Goal: Information Seeking & Learning: Learn about a topic

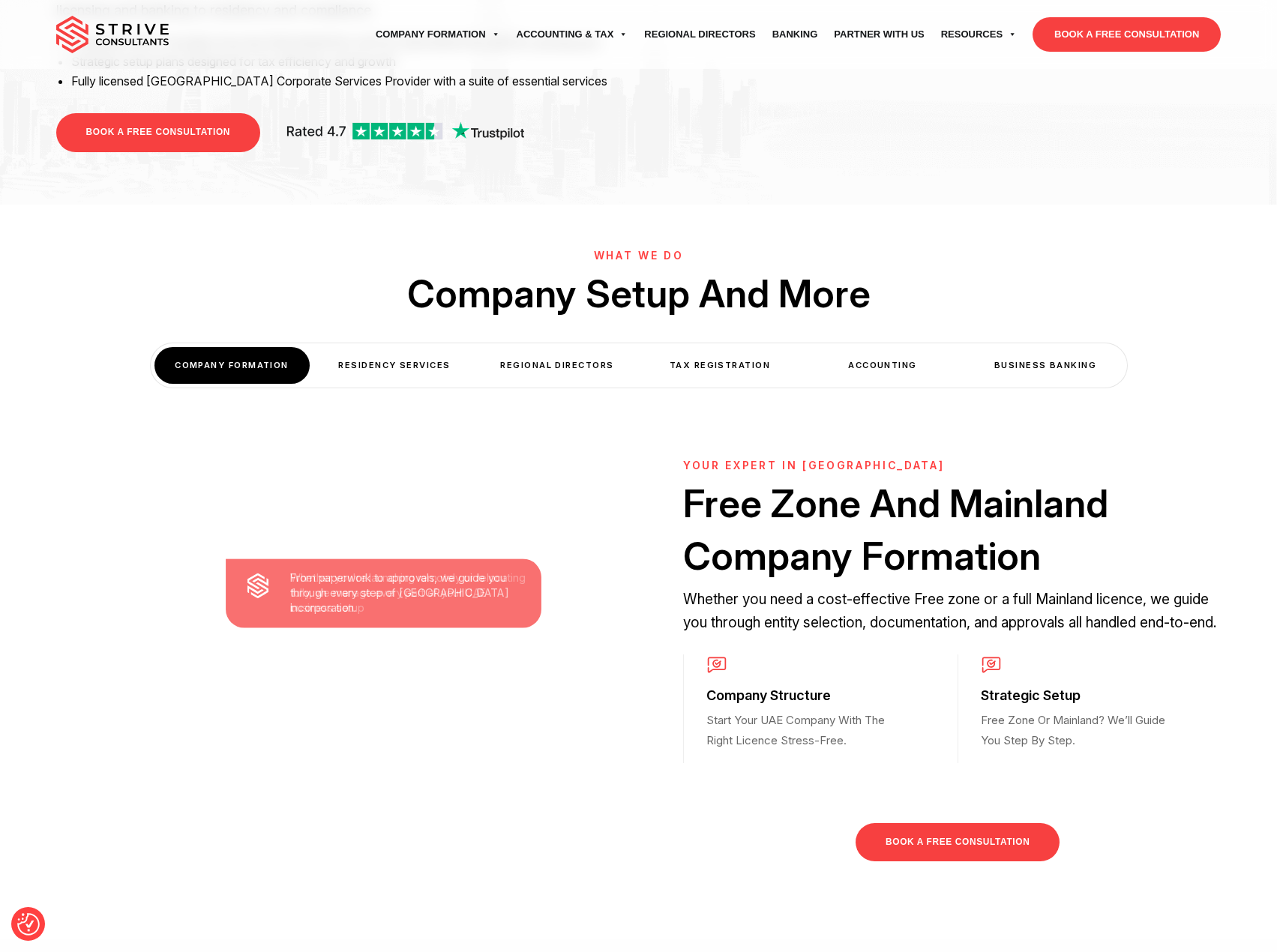
scroll to position [375, 0]
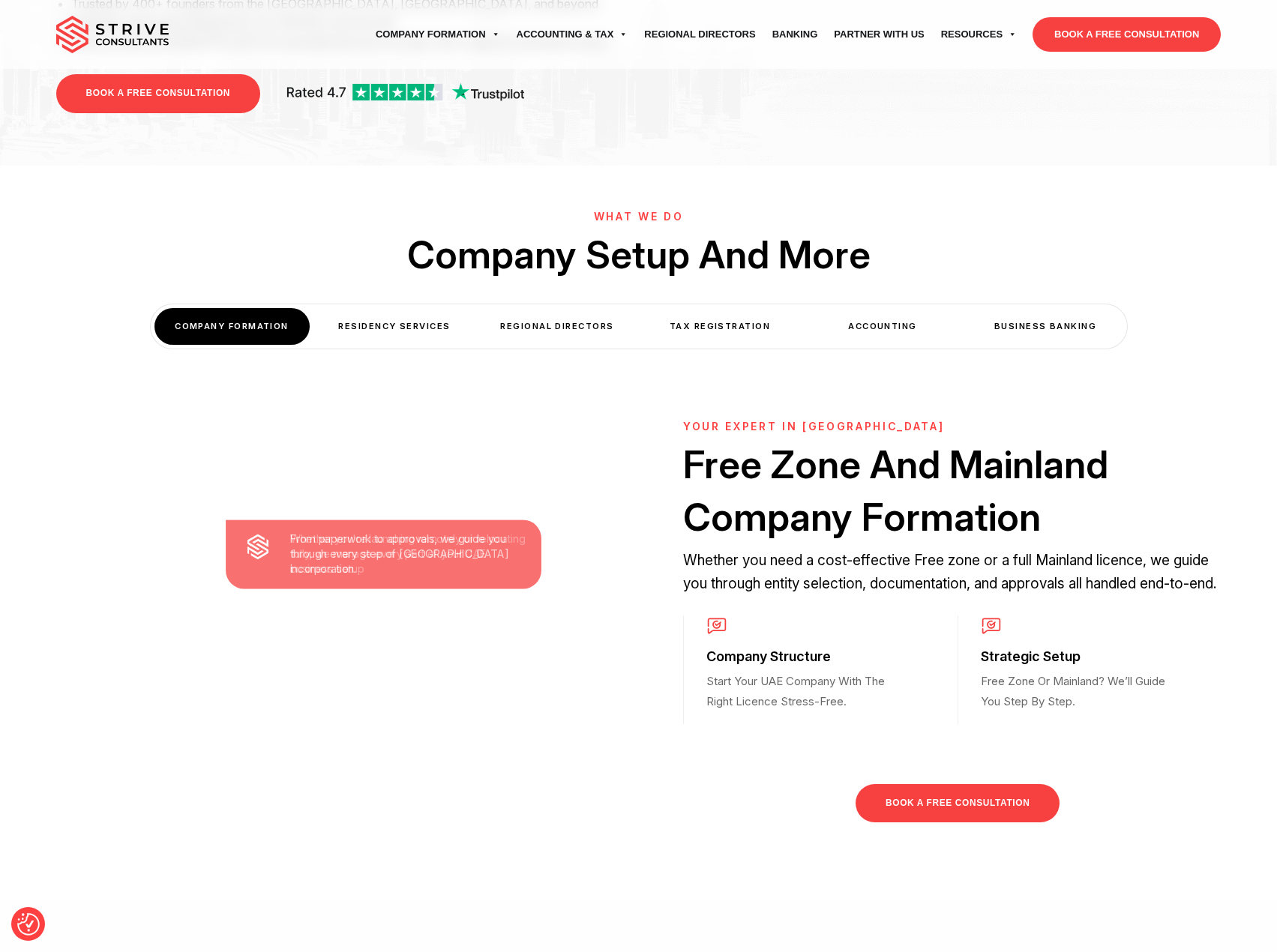
click at [369, 308] on div "Residency Services" at bounding box center [394, 327] width 155 height 37
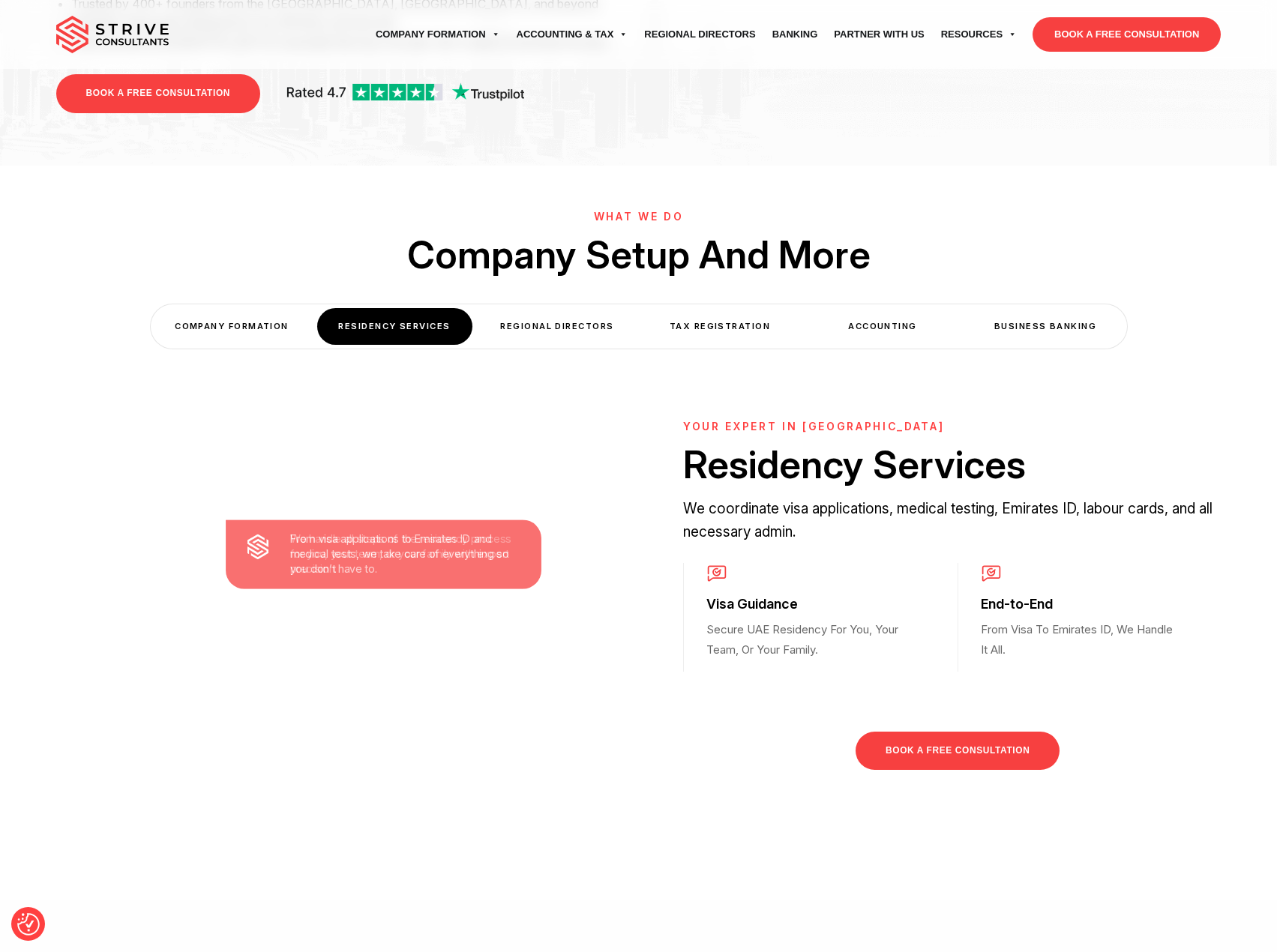
click at [576, 308] on div "Regional Directors" at bounding box center [557, 327] width 155 height 37
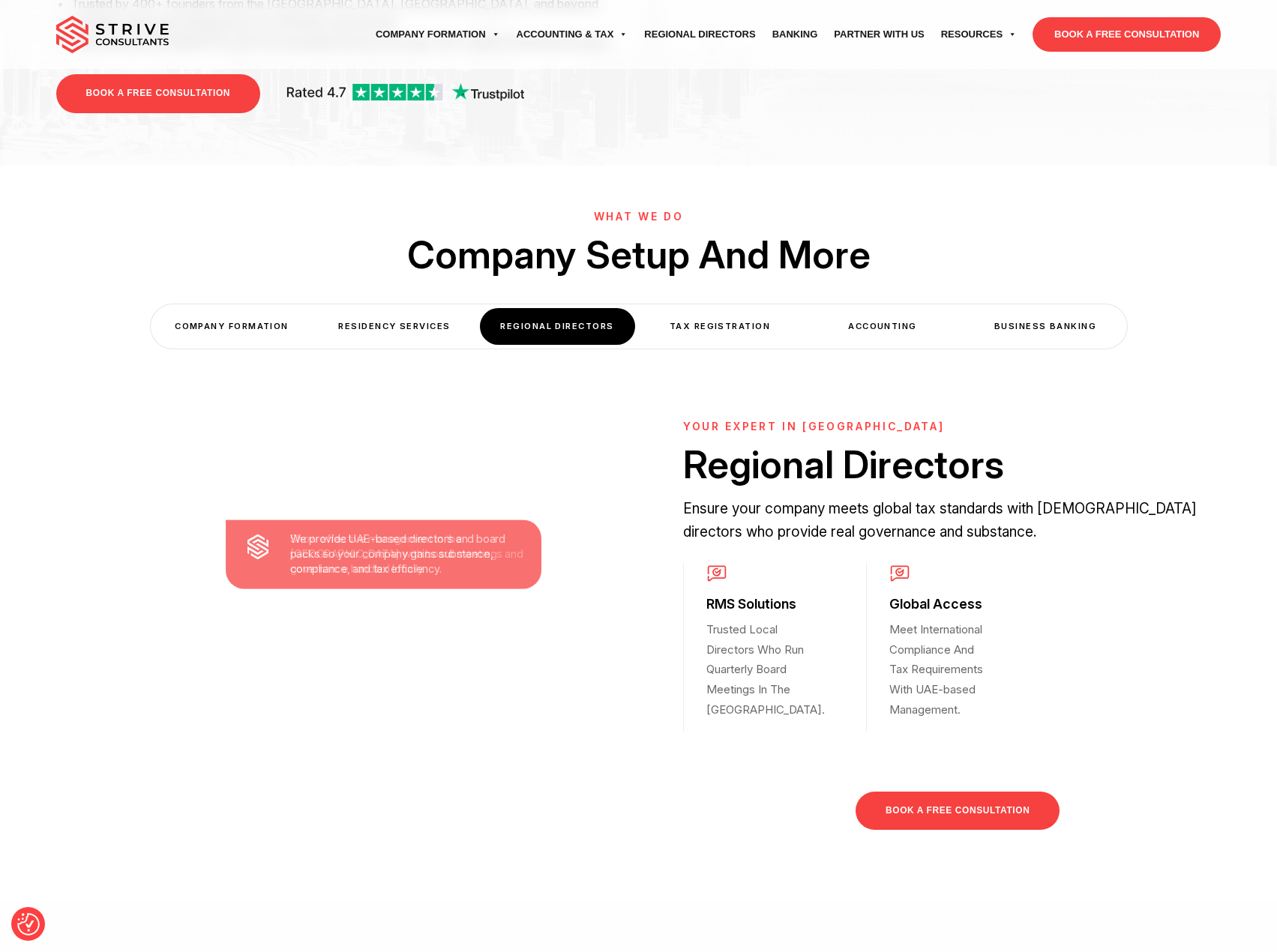
click at [718, 308] on div "Tax Registration" at bounding box center [720, 327] width 155 height 37
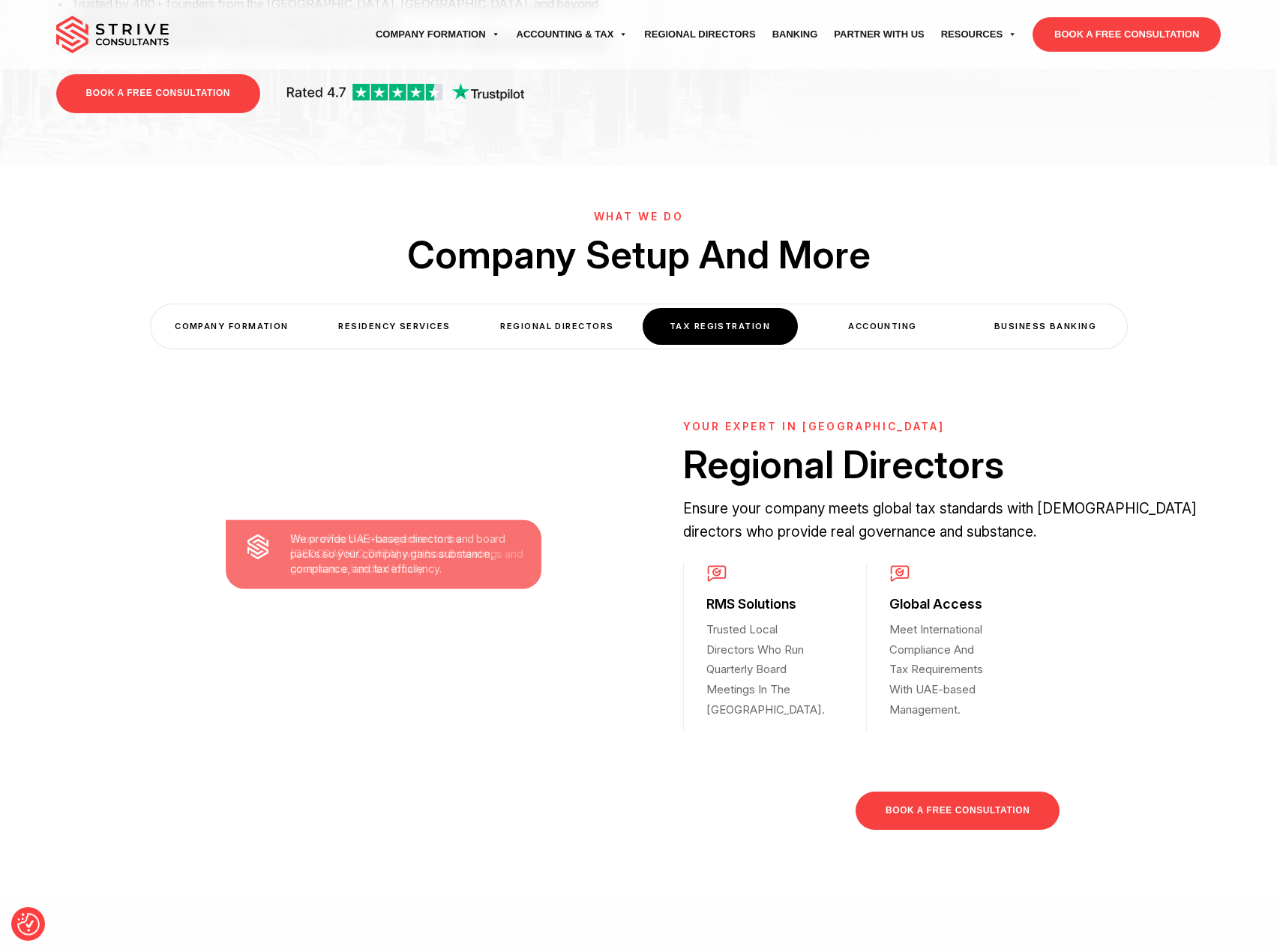
click at [965, 305] on div "COMPANY FORMATION Residency Services Regional Directors Tax Registration Accoun…" at bounding box center [639, 327] width 976 height 44
click at [898, 308] on div "Accounting" at bounding box center [882, 327] width 155 height 37
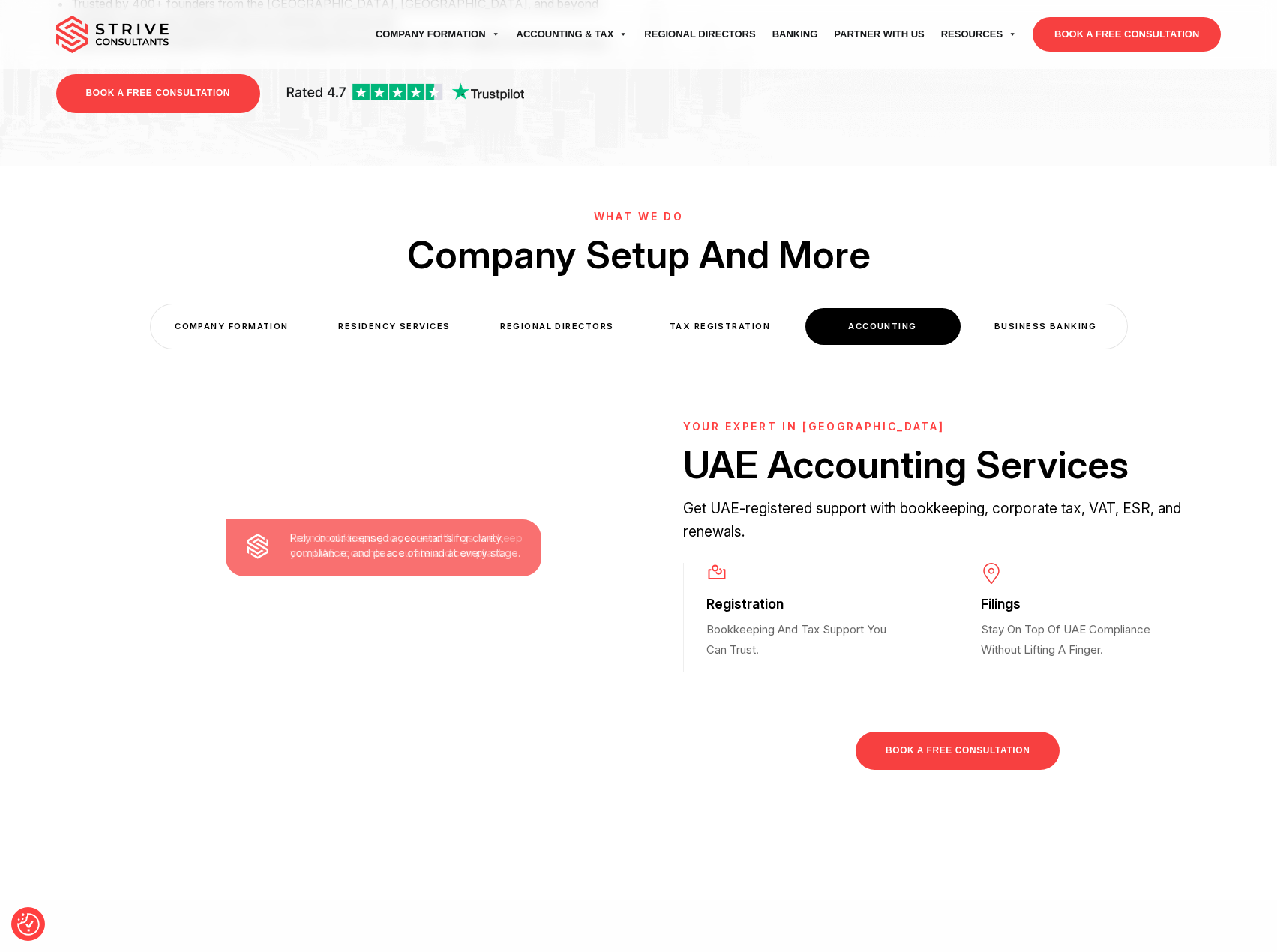
click at [1028, 308] on div "Business Banking" at bounding box center [1045, 327] width 155 height 37
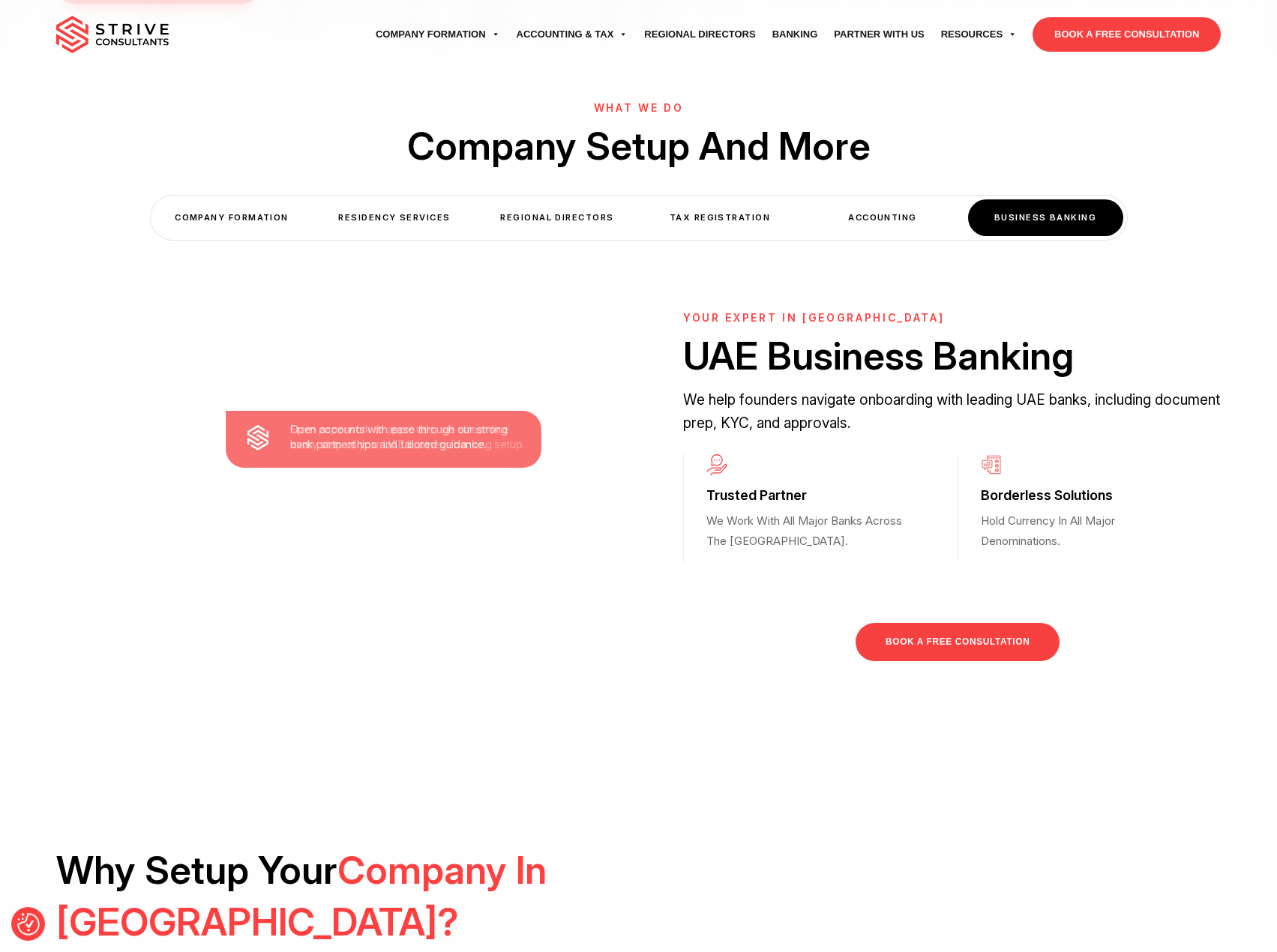
scroll to position [525, 0]
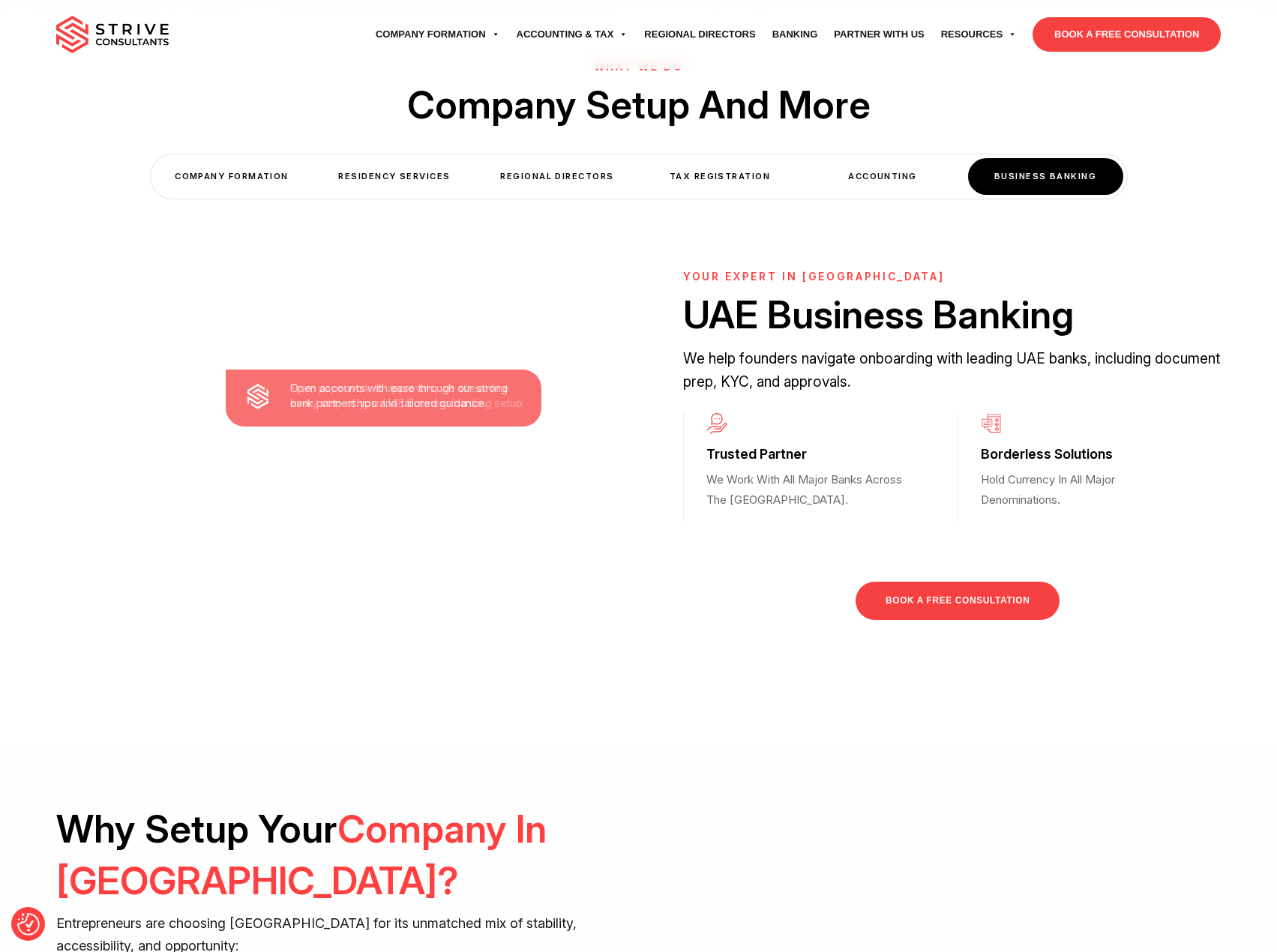
click at [215, 158] on div "COMPANY FORMATION" at bounding box center [232, 177] width 155 height 37
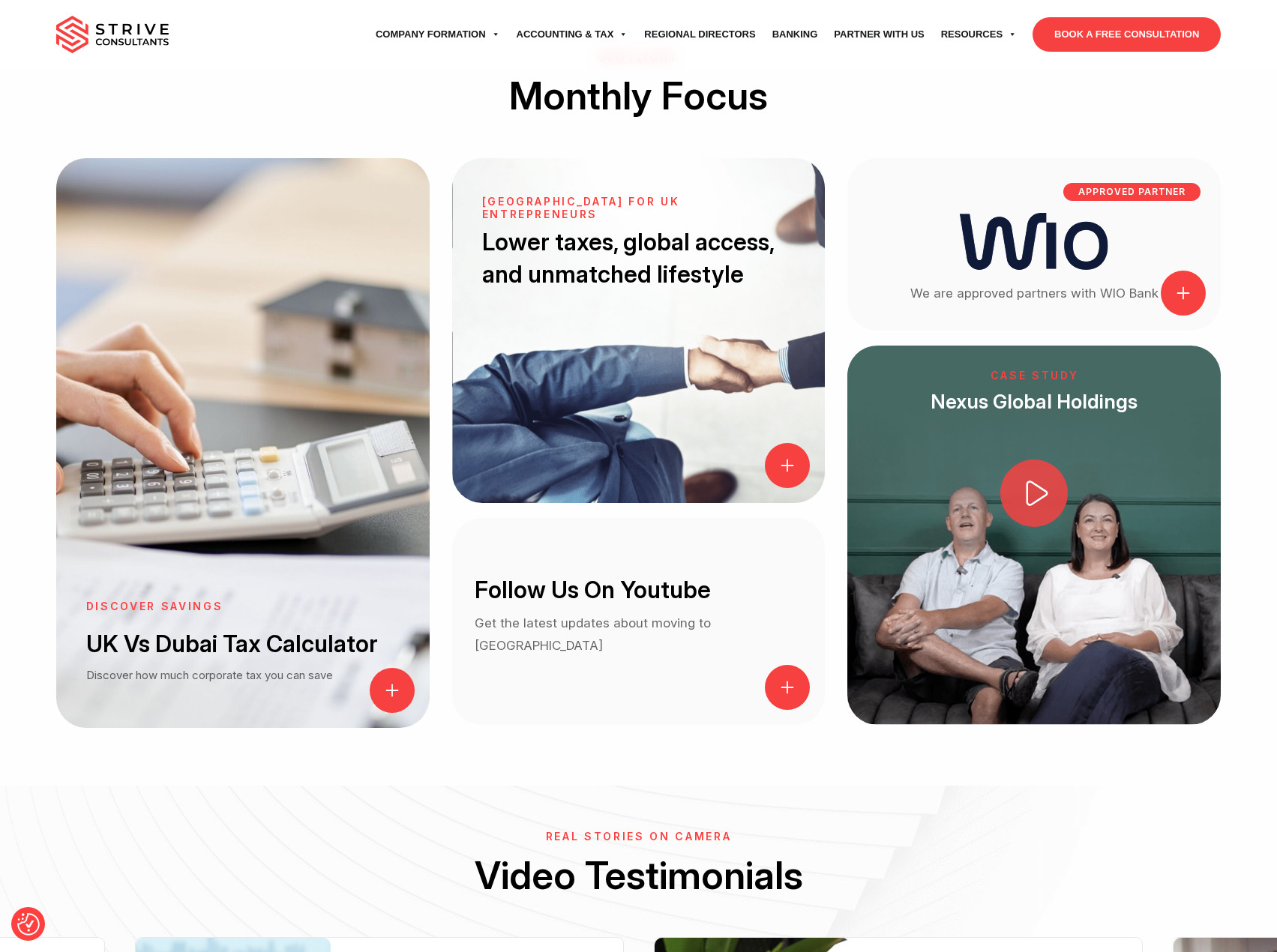
scroll to position [1725, 0]
click at [1032, 477] on icon at bounding box center [1037, 492] width 31 height 31
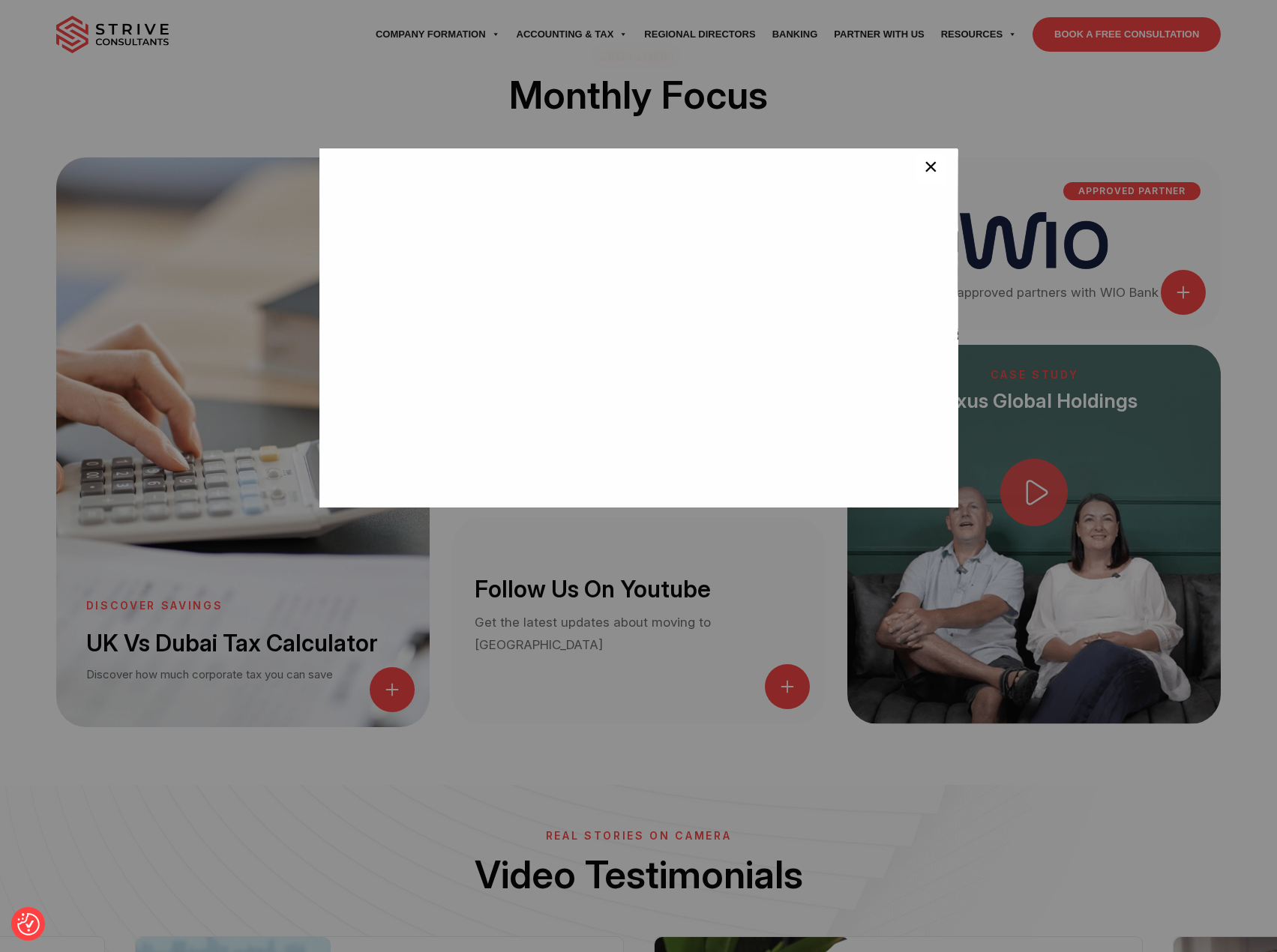
click at [928, 169] on button "×" at bounding box center [930, 169] width 30 height 30
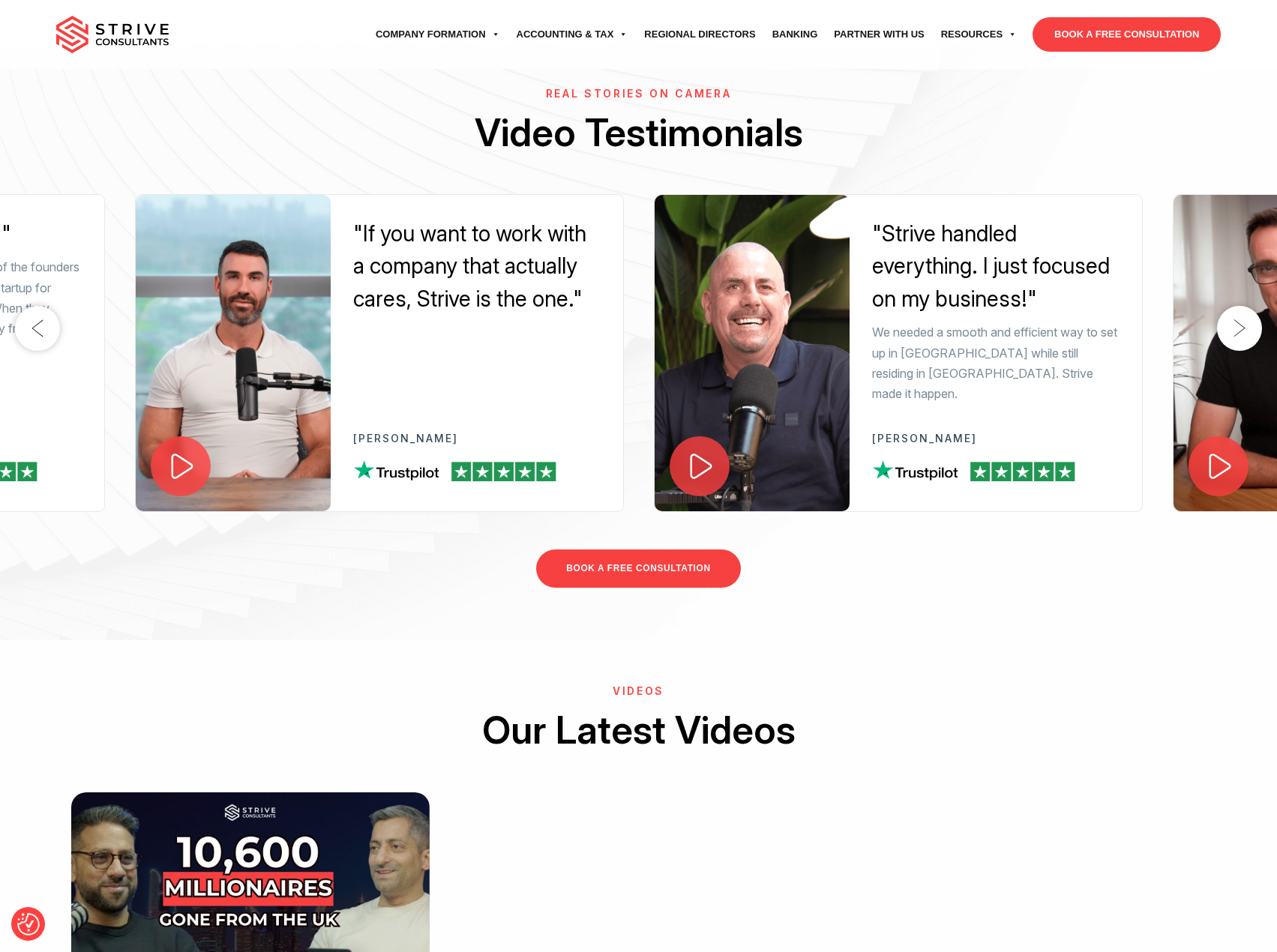
scroll to position [2475, 0]
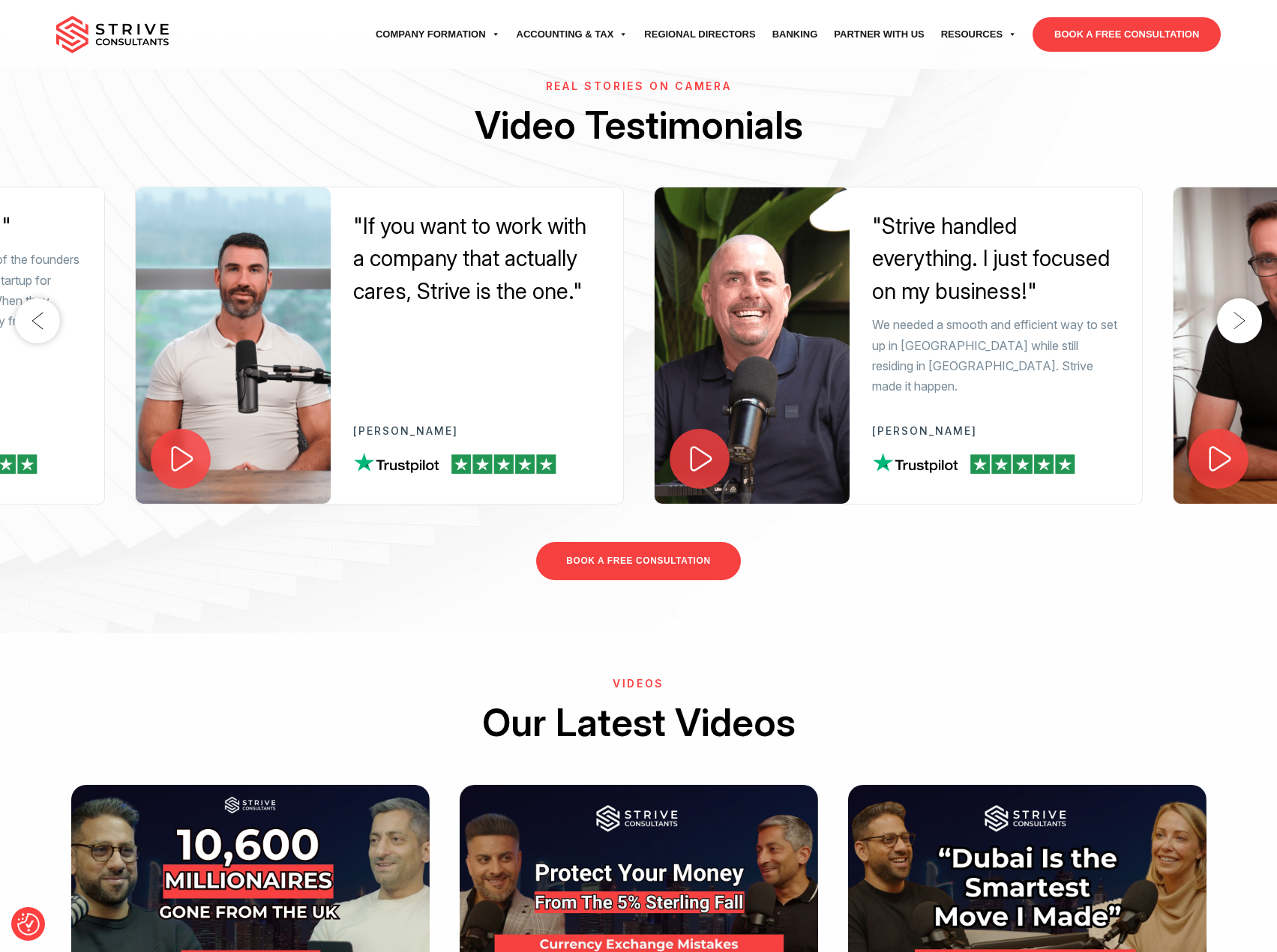
click at [1247, 302] on button "Next" at bounding box center [1239, 321] width 45 height 45
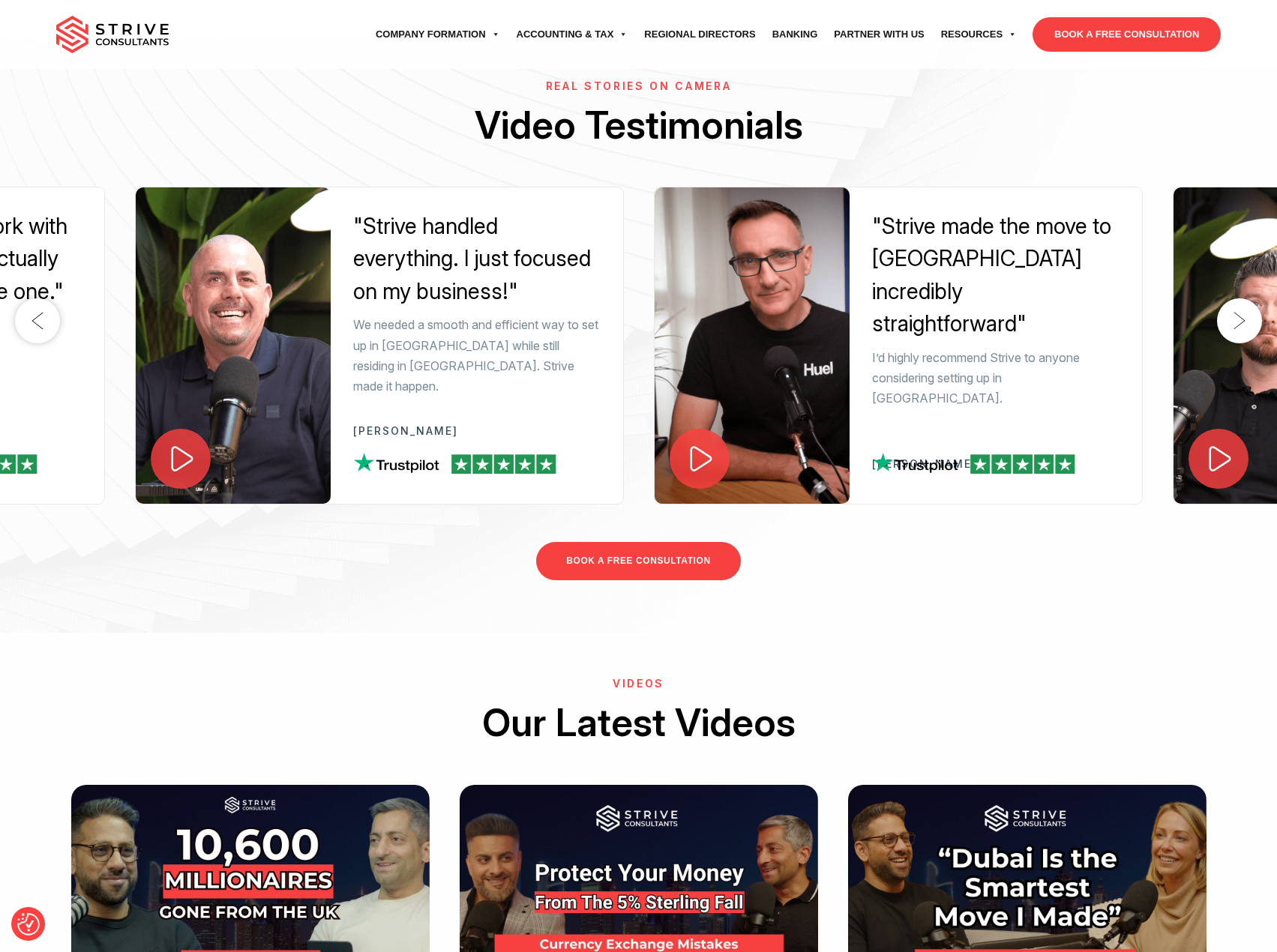
click at [1247, 302] on button "Next" at bounding box center [1239, 321] width 45 height 45
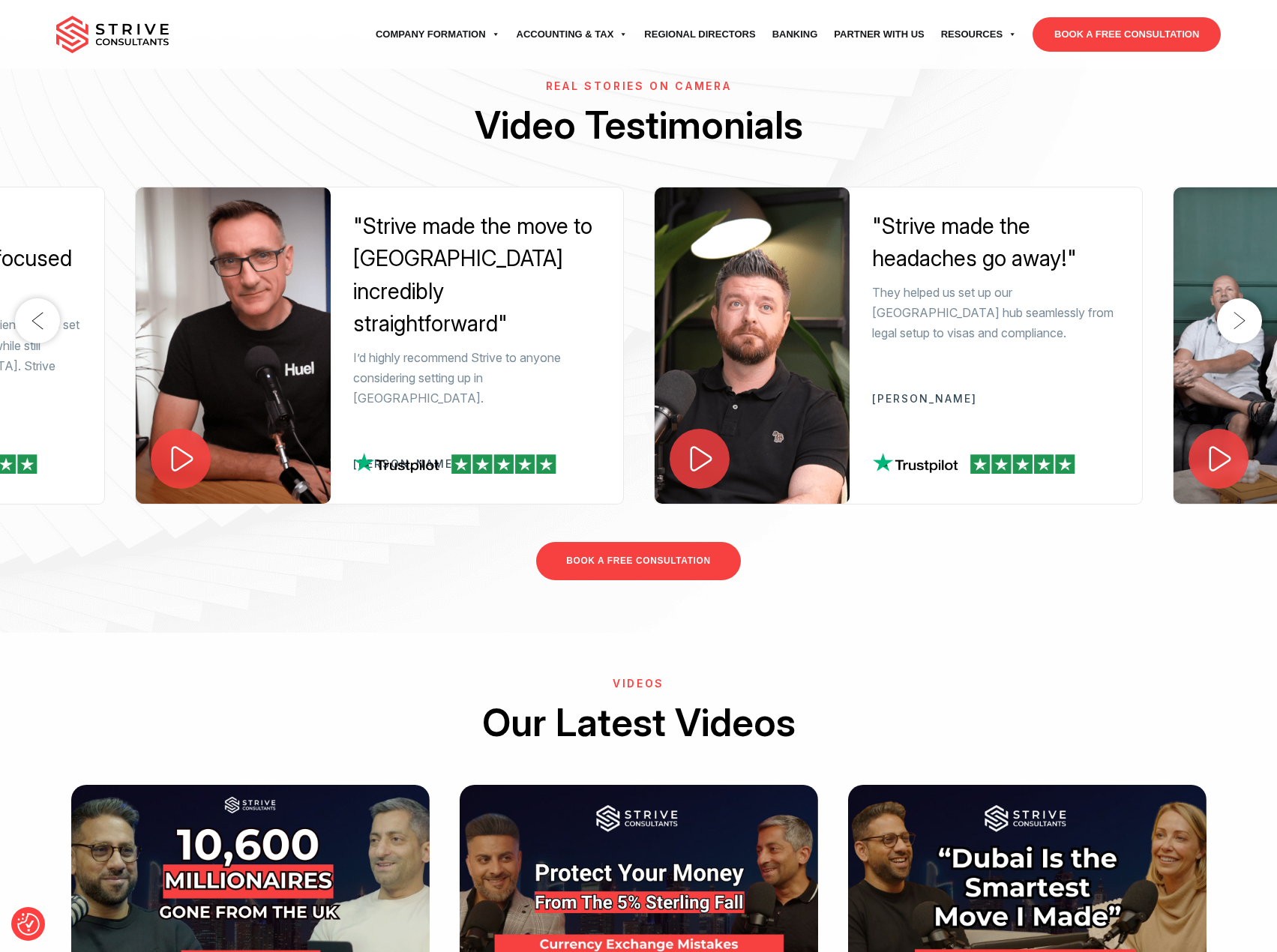
click at [1247, 302] on button "Next" at bounding box center [1239, 321] width 45 height 45
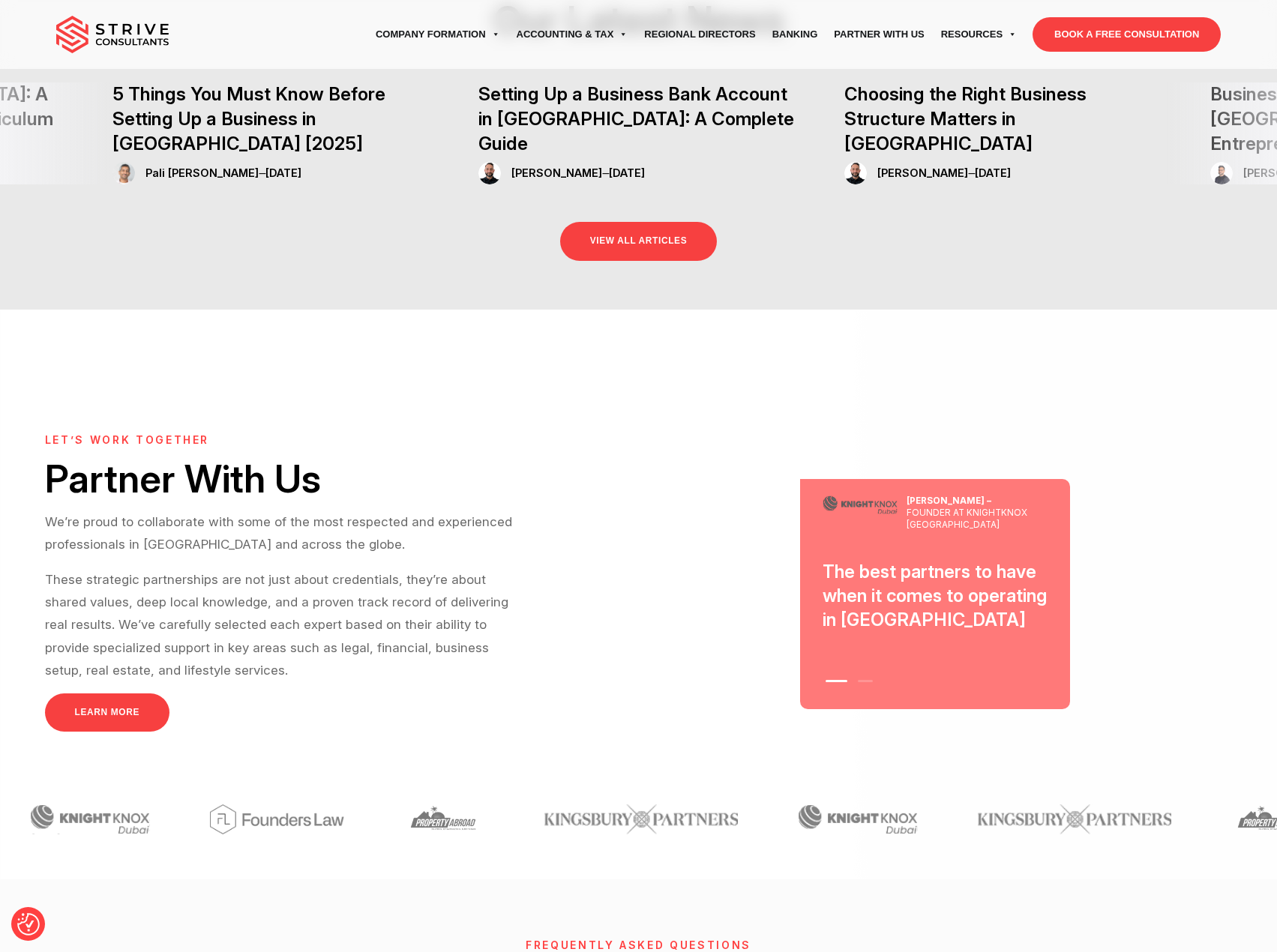
scroll to position [3899, 0]
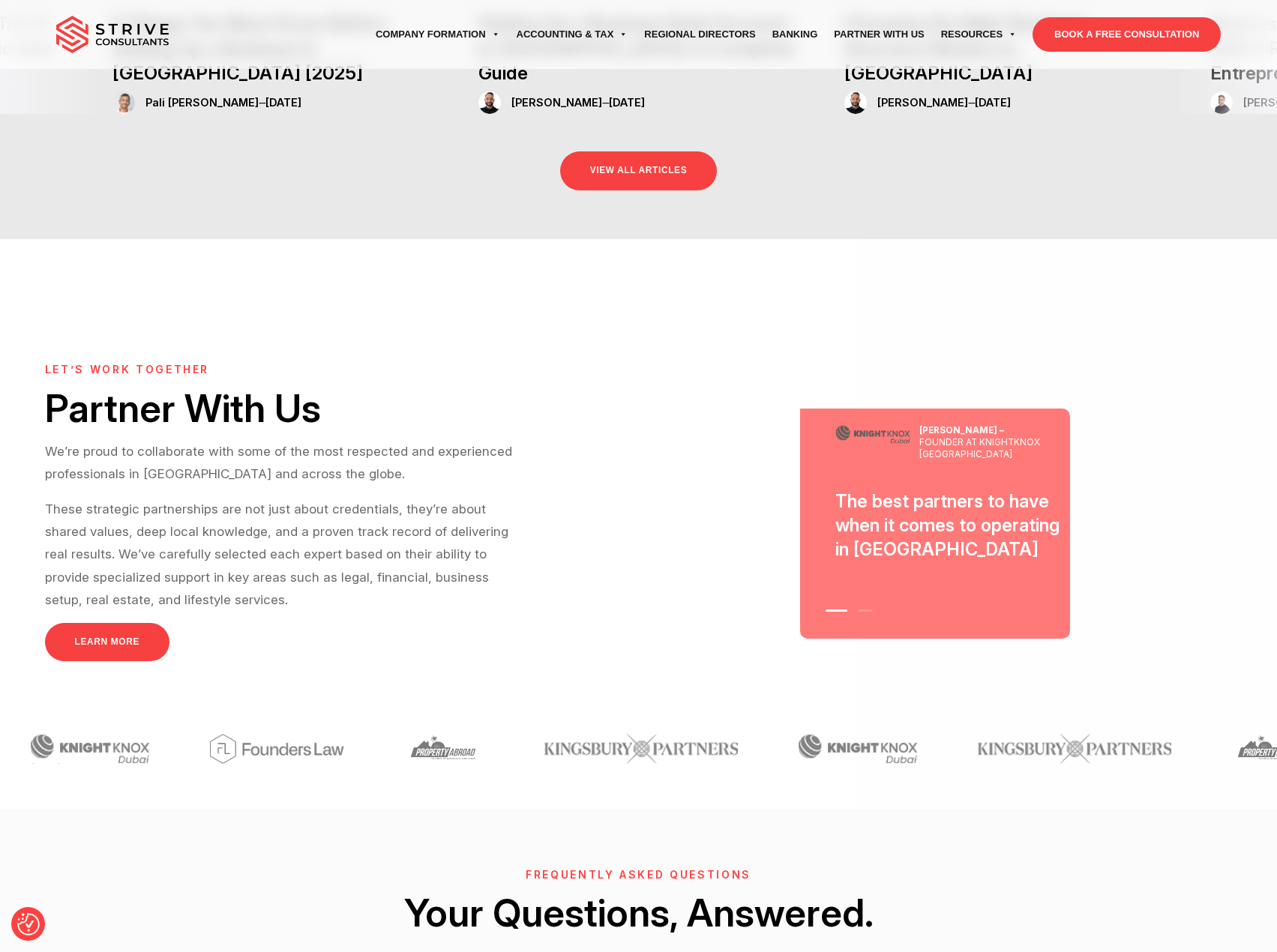
drag, startPoint x: 852, startPoint y: 451, endPoint x: 898, endPoint y: 490, distance: 60.3
click at [898, 490] on div "The best partners to have when it comes to operating in Dubai" at bounding box center [947, 526] width 270 height 73
click at [898, 490] on div "The best partners to have when it comes to operating in Dubai" at bounding box center [935, 526] width 270 height 73
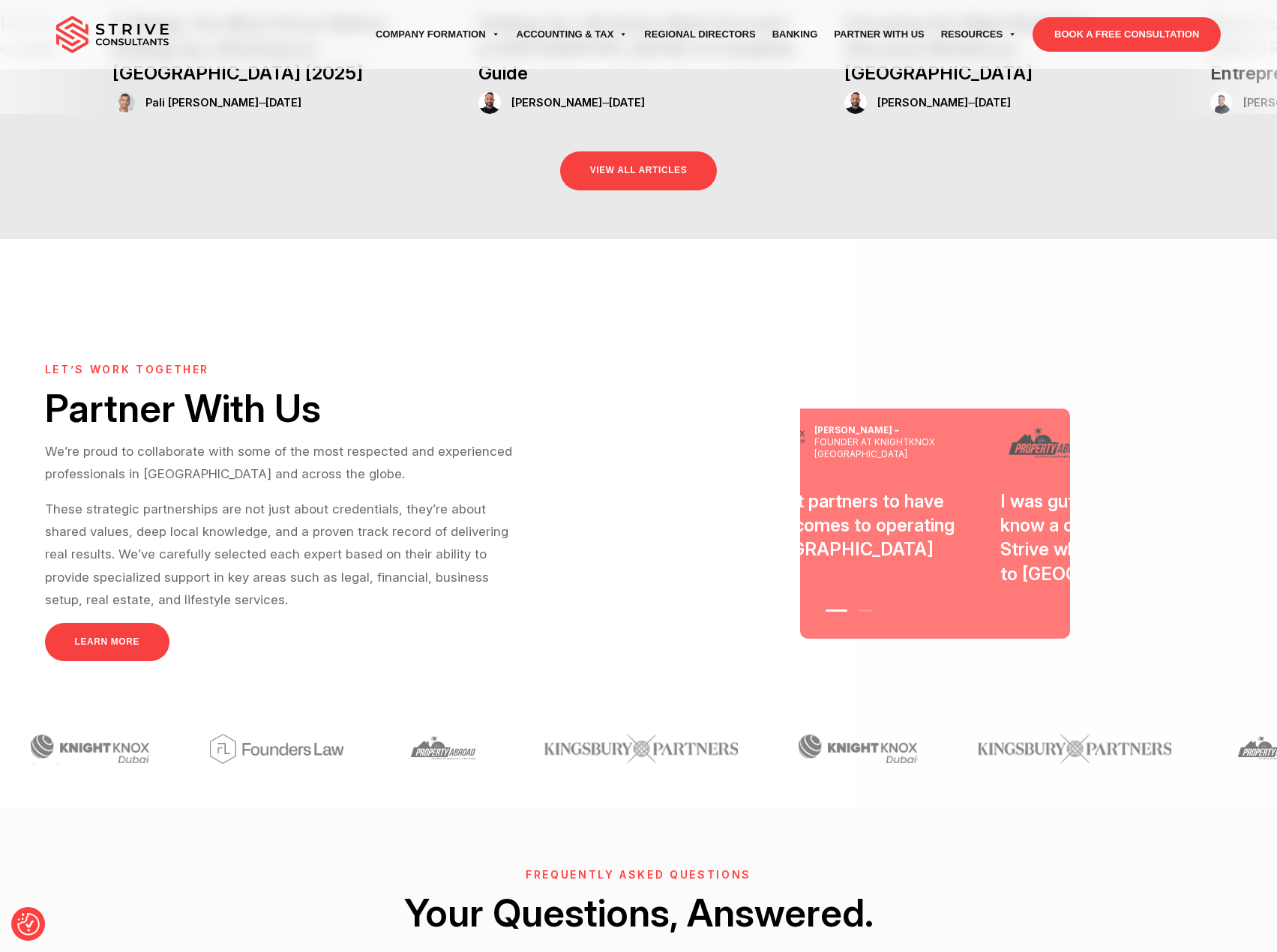
drag, startPoint x: 952, startPoint y: 461, endPoint x: 653, endPoint y: 467, distance: 299.1
click at [715, 466] on div "Laura Hamilton – Founder at MyPropertyAbroad I was gutted that I didn't know a …" at bounding box center [936, 523] width 594 height 230
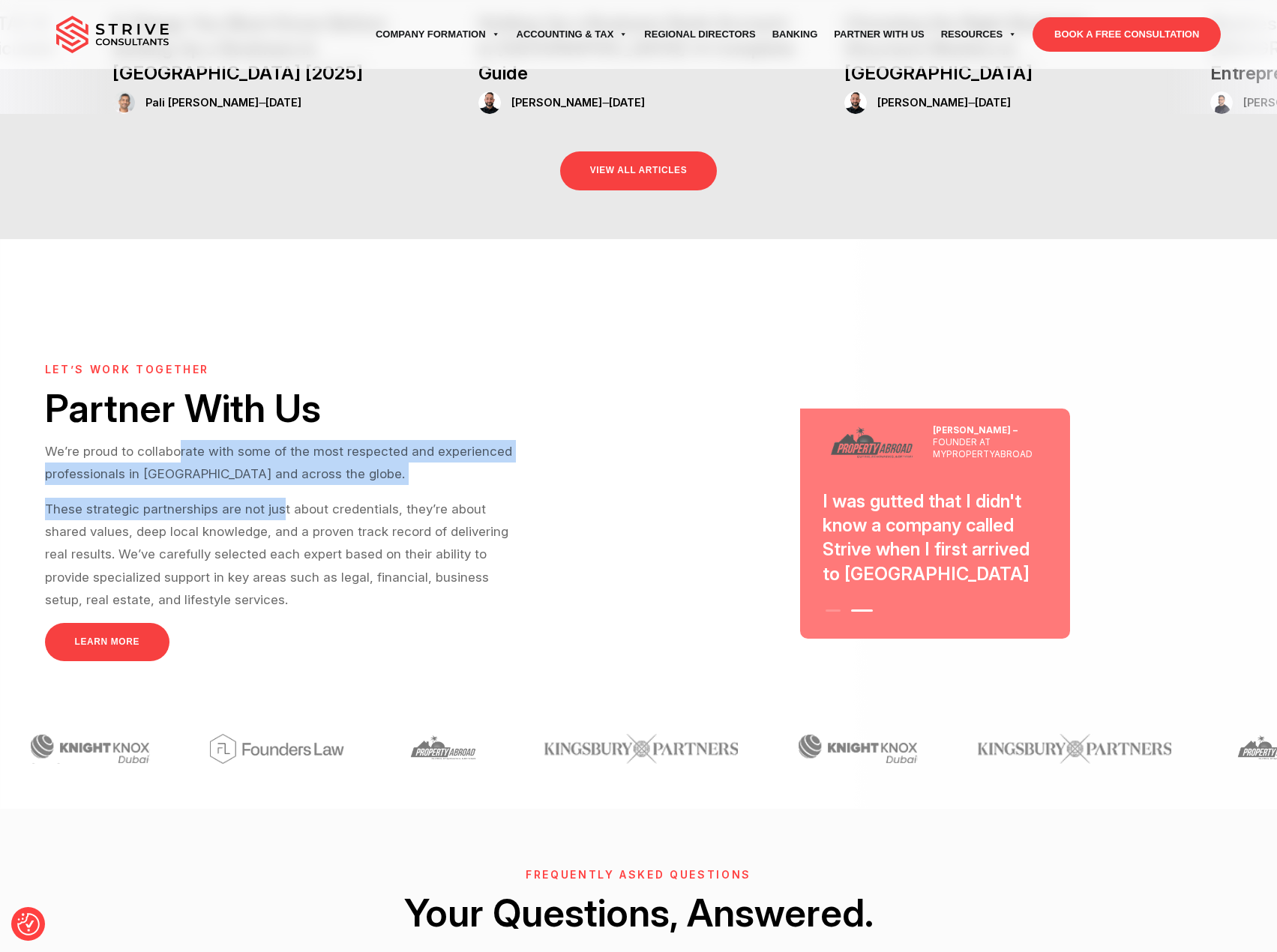
drag, startPoint x: 179, startPoint y: 396, endPoint x: 280, endPoint y: 469, distance: 124.6
click at [280, 469] on div "let’s work together Partner With Us We’re proud to collaborate with some of the…" at bounding box center [342, 523] width 594 height 320
click at [280, 498] on p "These strategic partnerships are not just about credentials, they’re about shar…" at bounding box center [282, 555] width 475 height 113
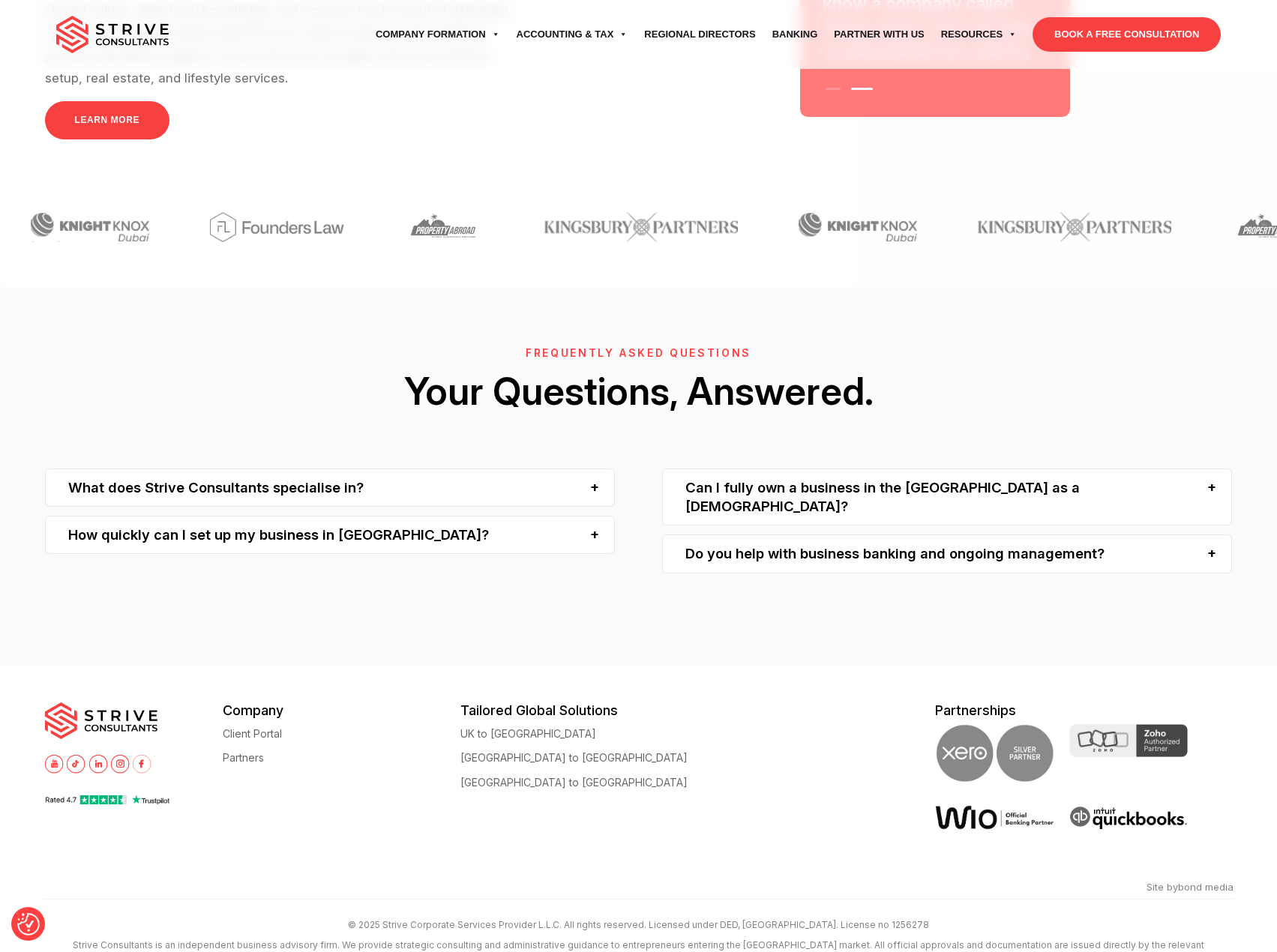
scroll to position [4432, 0]
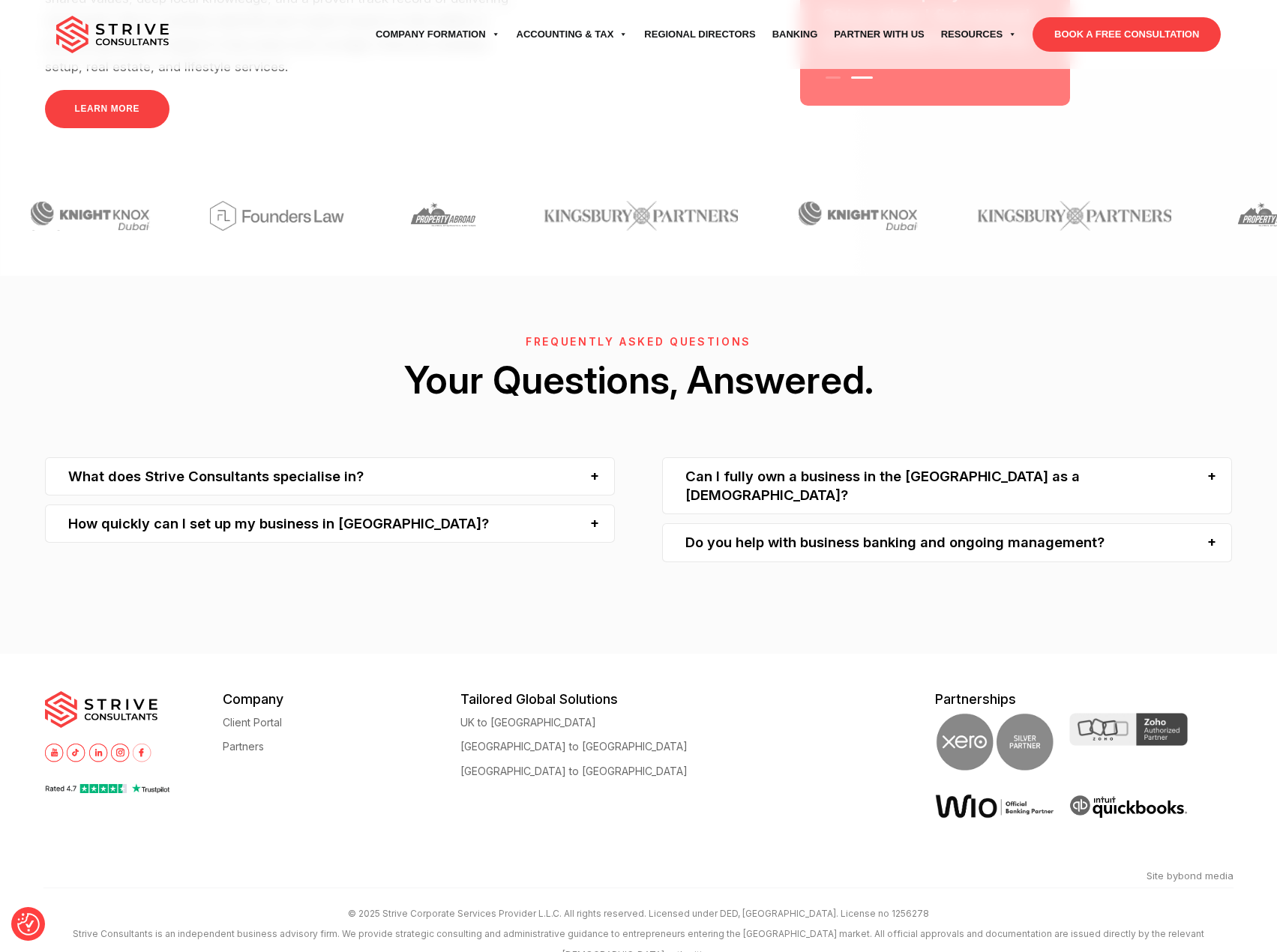
click at [1132, 713] on img at bounding box center [1128, 729] width 119 height 33
click at [1174, 713] on div at bounding box center [1128, 742] width 119 height 58
click at [1012, 794] on img at bounding box center [994, 807] width 119 height 25
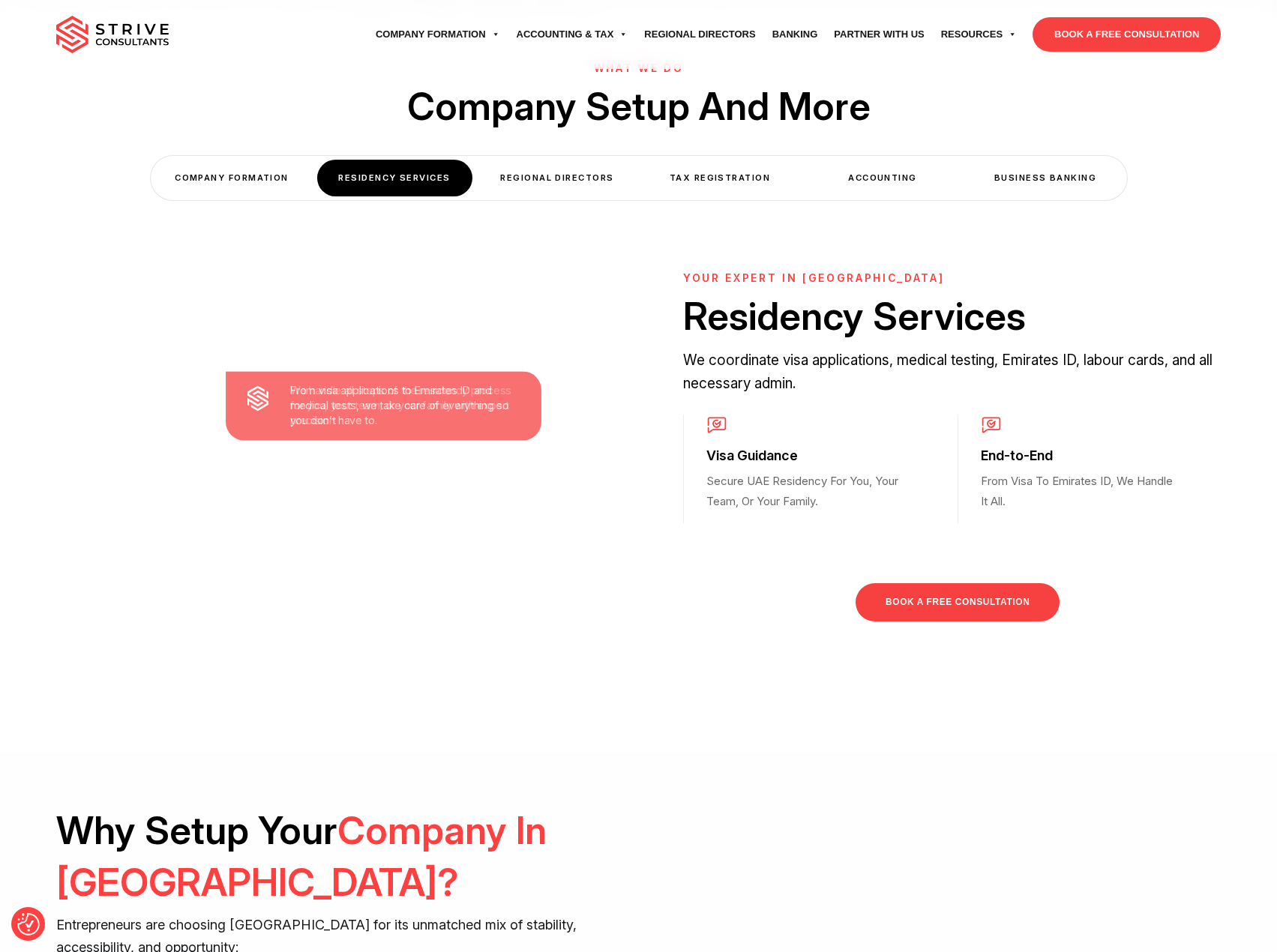
scroll to position [525, 0]
